Goal: Find specific page/section: Find specific page/section

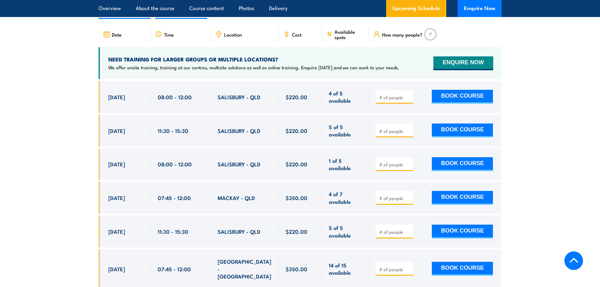
scroll to position [1193, 0]
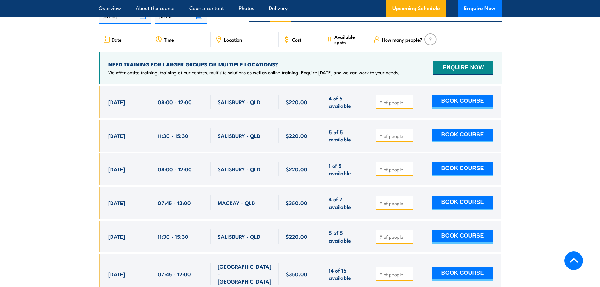
click at [225, 132] on span "SALISBURY - QLD" at bounding box center [239, 135] width 43 height 7
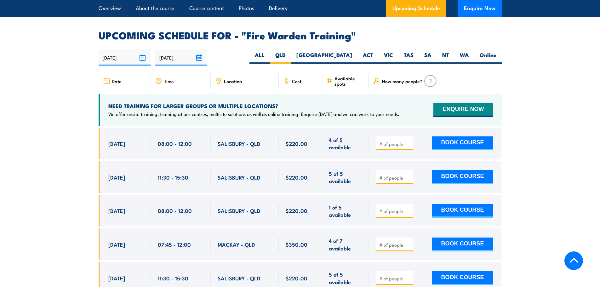
scroll to position [1098, 0]
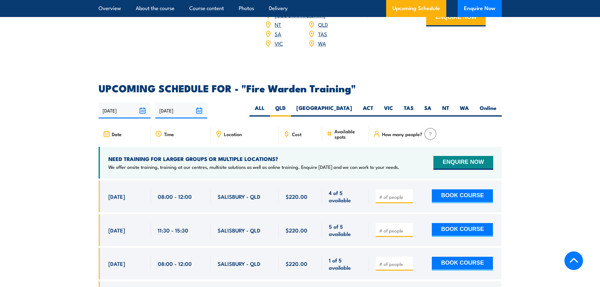
click at [218, 133] on icon at bounding box center [218, 133] width 1 height 1
click at [231, 131] on span "Location" at bounding box center [233, 133] width 18 height 5
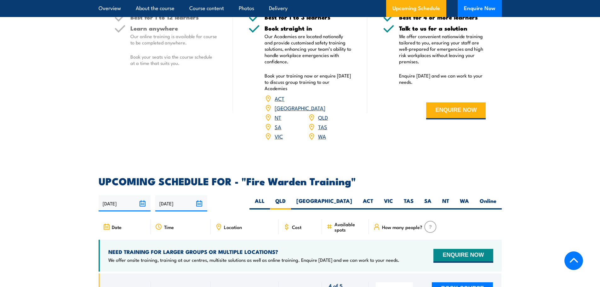
scroll to position [1004, 0]
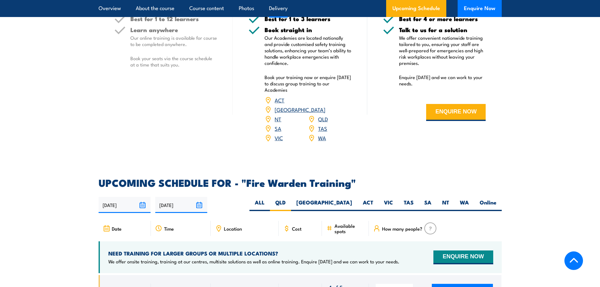
click at [323, 115] on link "QLD" at bounding box center [323, 119] width 10 height 8
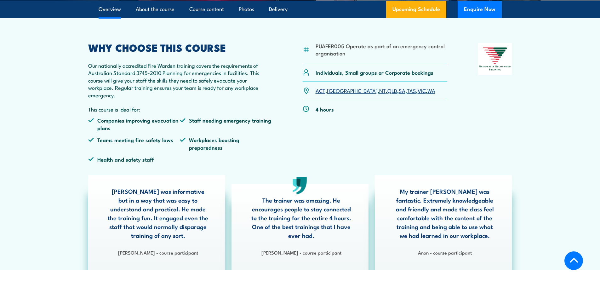
scroll to position [164, 0]
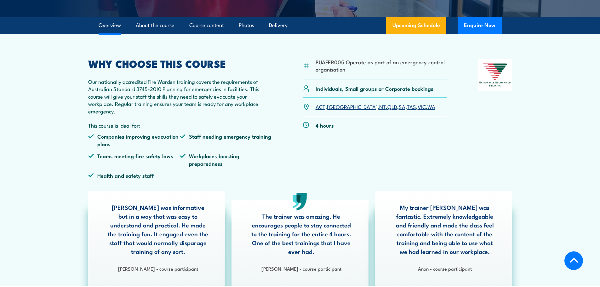
click at [388, 107] on link "QLD" at bounding box center [393, 107] width 10 height 8
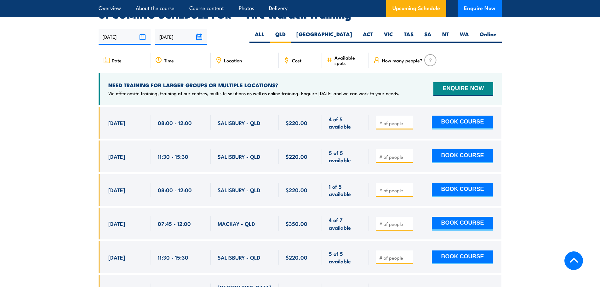
scroll to position [1172, 0]
click at [291, 30] on label "QLD" at bounding box center [280, 36] width 21 height 12
click at [290, 30] on input "QLD" at bounding box center [288, 32] width 4 height 4
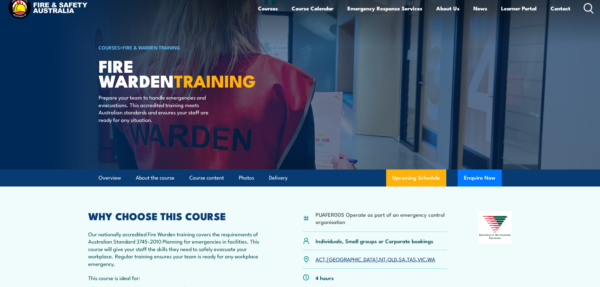
scroll to position [0, 0]
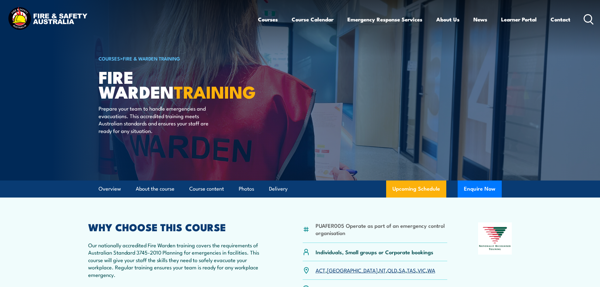
click at [43, 20] on img at bounding box center [47, 19] width 83 height 27
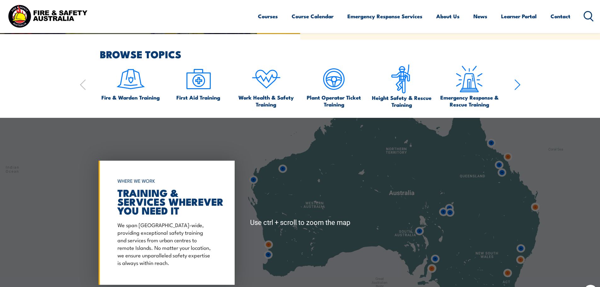
scroll to position [441, 0]
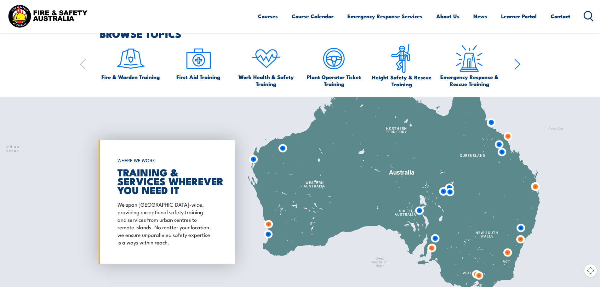
click at [536, 187] on img at bounding box center [536, 187] width 12 height 12
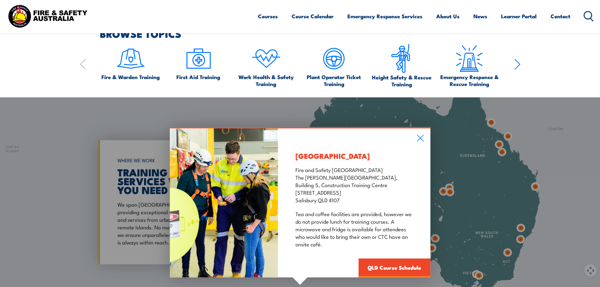
drag, startPoint x: 321, startPoint y: 185, endPoint x: 342, endPoint y: 201, distance: 26.4
click at [342, 201] on p "Fire and Safety Australia The Bob Marshman Building, Building 5, Construction T…" at bounding box center [355, 184] width 118 height 38
copy p "Construction Training Centre 460-492 Beaudesert Road Salisbury QLD 4107"
click at [390, 265] on link "QLD Course Schedule" at bounding box center [395, 267] width 72 height 19
